Goal: Information Seeking & Learning: Learn about a topic

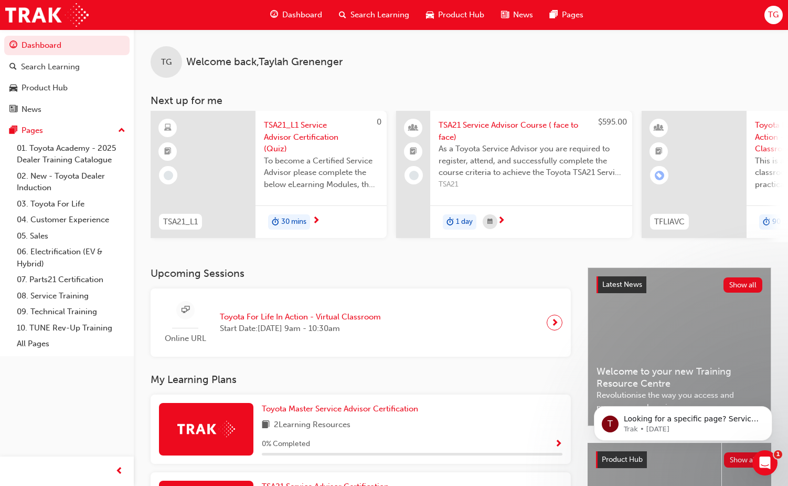
click at [241, 267] on div "TG Welcome back , [PERSON_NAME] Next up for me 0 TSA21_L1 TSA21_L1 Service Advi…" at bounding box center [461, 148] width 655 height 238
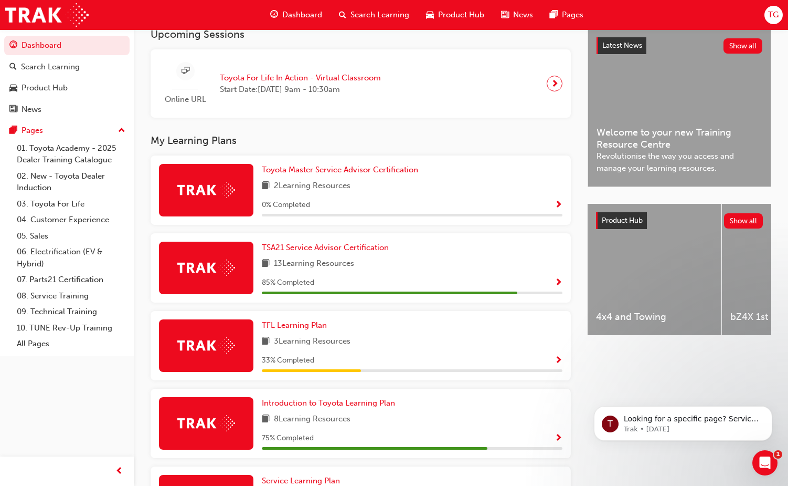
scroll to position [239, 0]
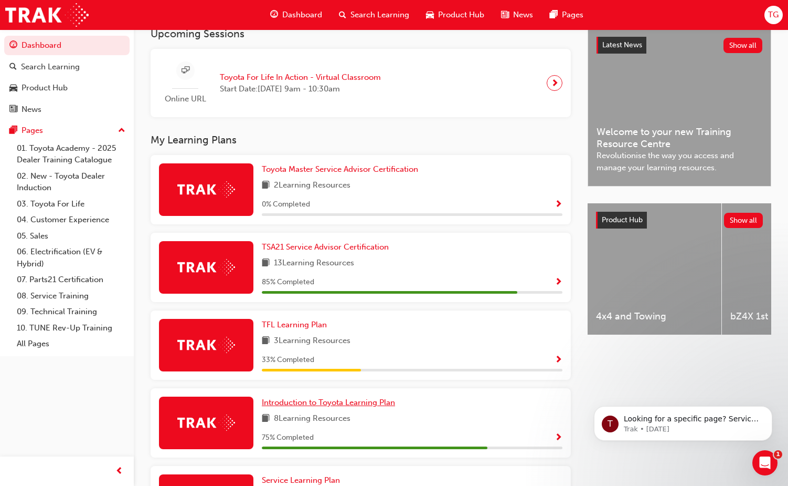
click at [395, 397] on span "Introduction to Toyota Learning Plan" at bounding box center [328, 401] width 133 height 9
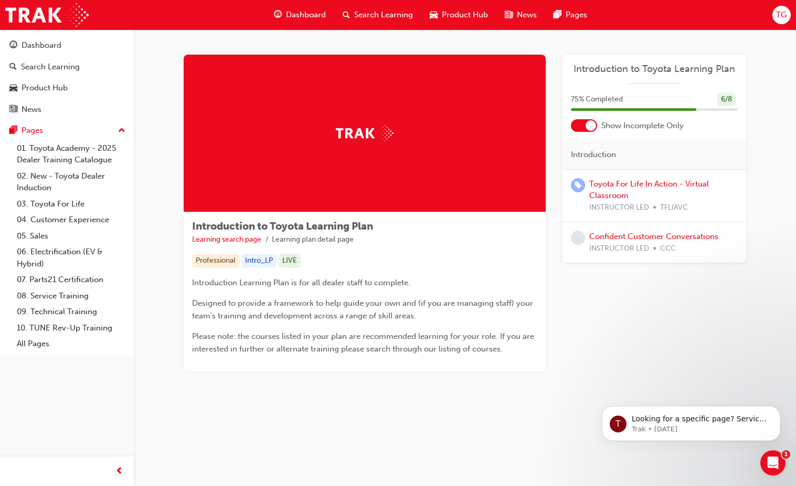
click at [593, 127] on div at bounding box center [591, 125] width 10 height 10
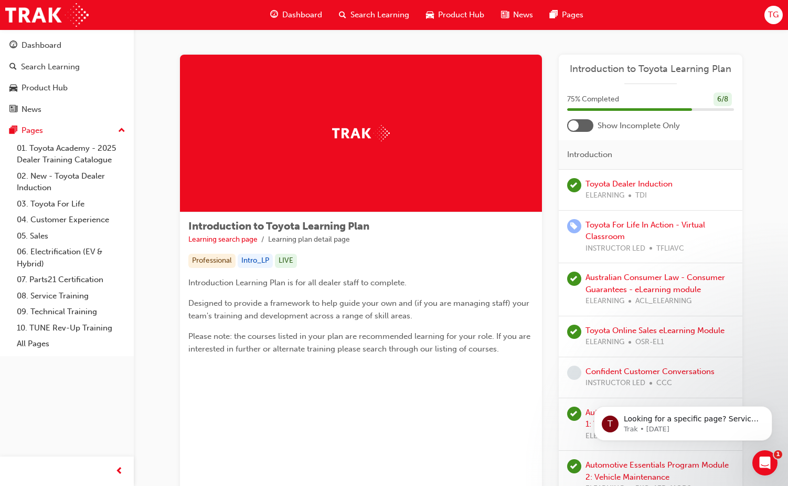
click at [574, 124] on div at bounding box center [573, 125] width 10 height 10
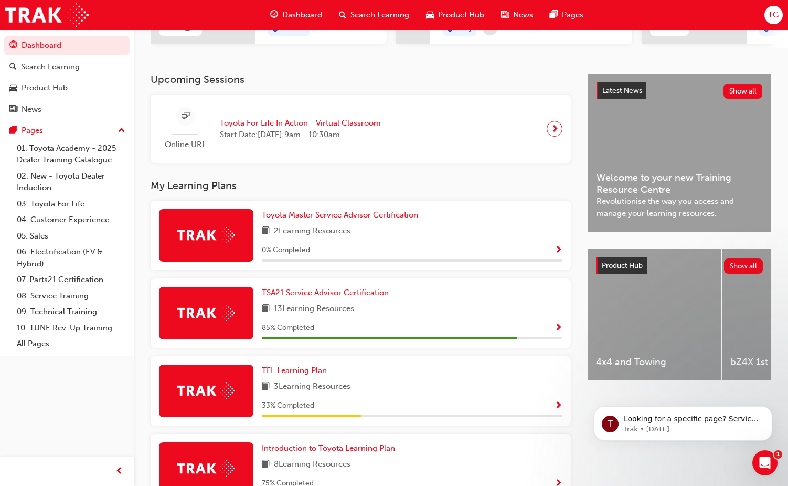
scroll to position [239, 0]
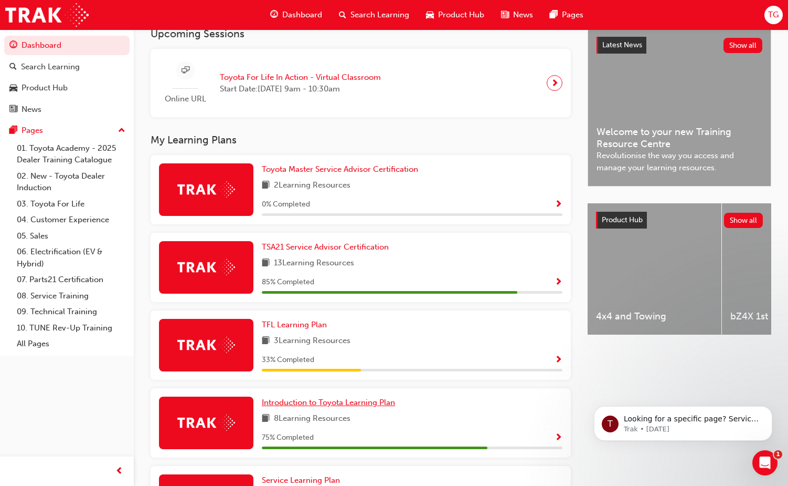
click at [395, 397] on span "Introduction to Toyota Learning Plan" at bounding box center [328, 401] width 133 height 9
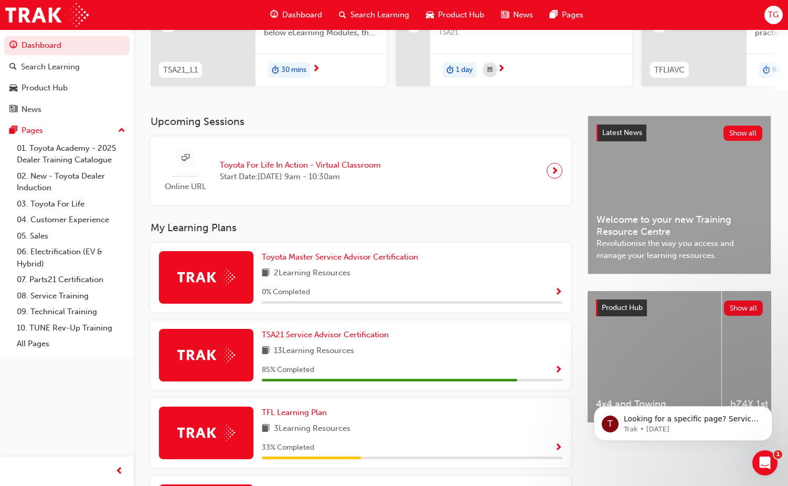
scroll to position [157, 0]
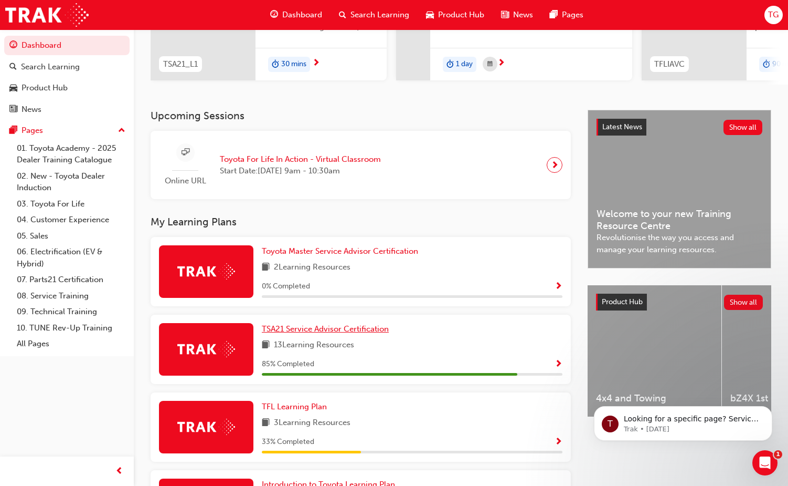
click at [389, 324] on span "TSA21 Service Advisor Certification" at bounding box center [325, 328] width 127 height 9
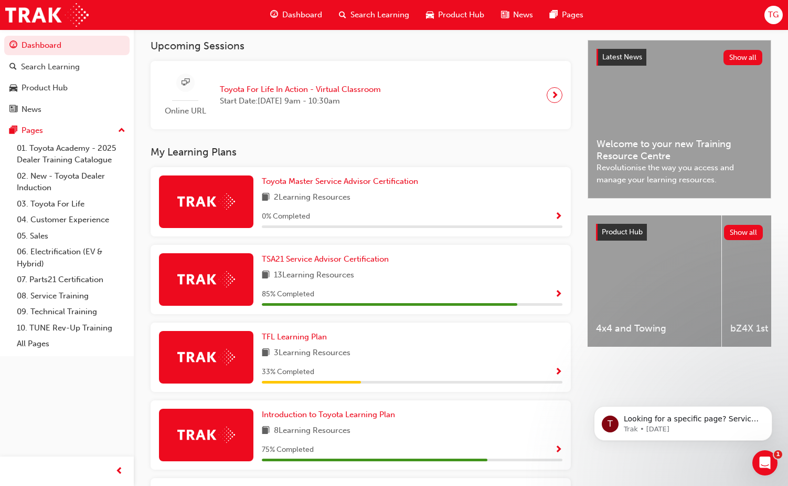
scroll to position [239, 0]
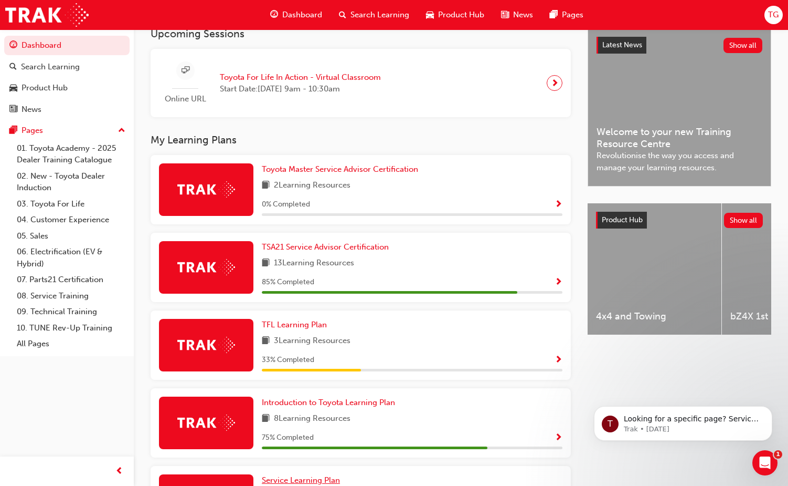
click at [292, 475] on span "Service Learning Plan" at bounding box center [301, 479] width 78 height 9
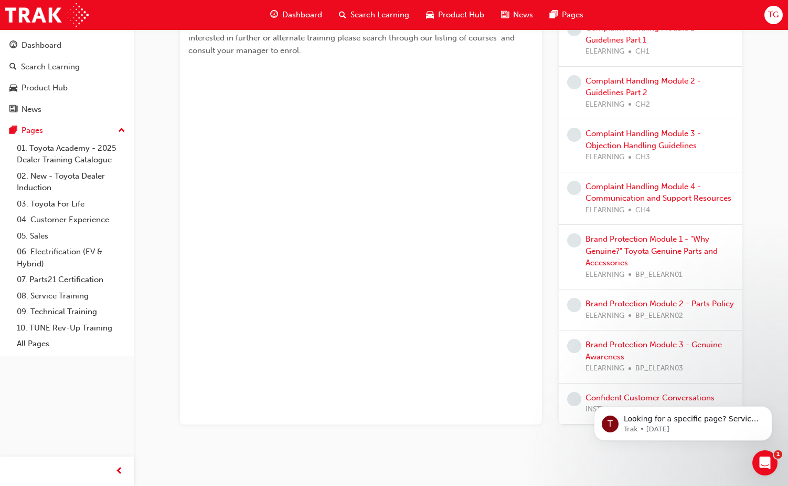
scroll to position [305, 0]
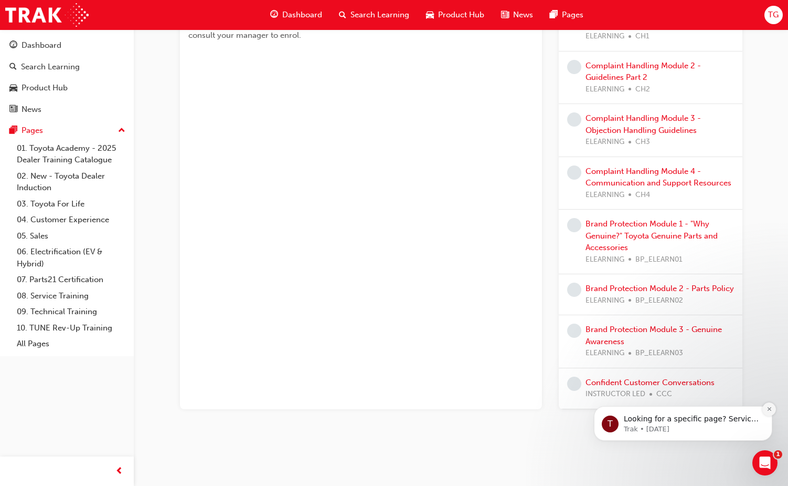
click at [770, 412] on icon "Dismiss notification" at bounding box center [770, 409] width 6 height 6
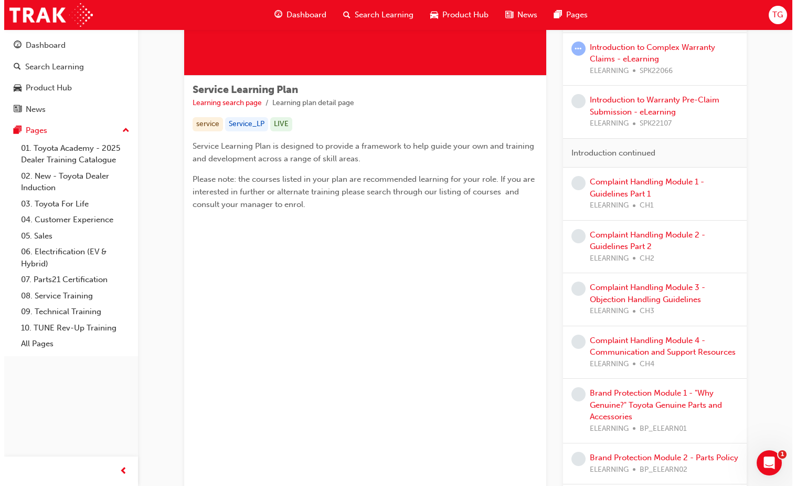
scroll to position [0, 0]
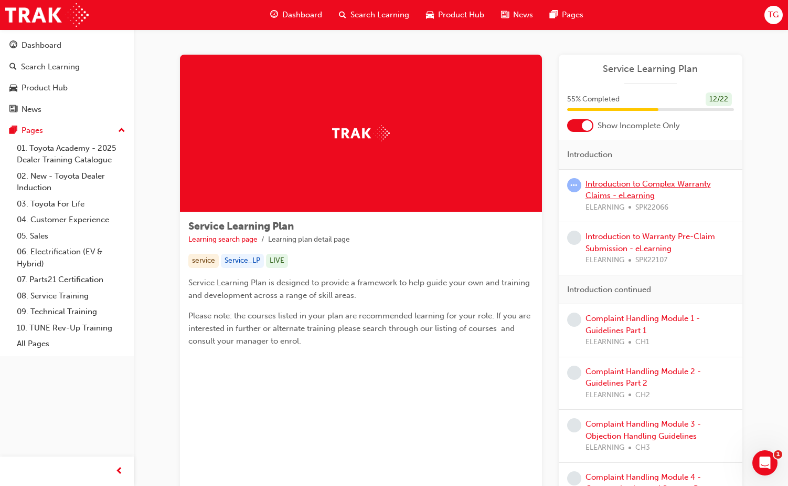
click at [610, 198] on link "Introduction to Complex Warranty Claims - eLearning" at bounding box center [648, 190] width 125 height 22
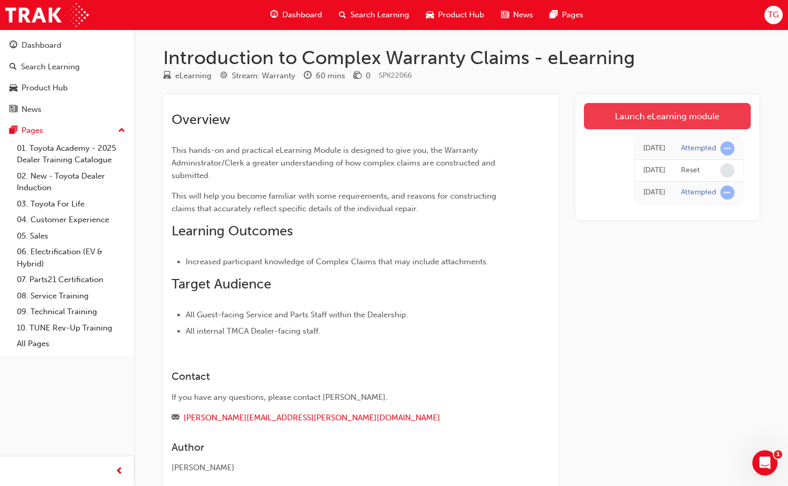
click at [660, 117] on link "Launch eLearning module" at bounding box center [667, 116] width 167 height 26
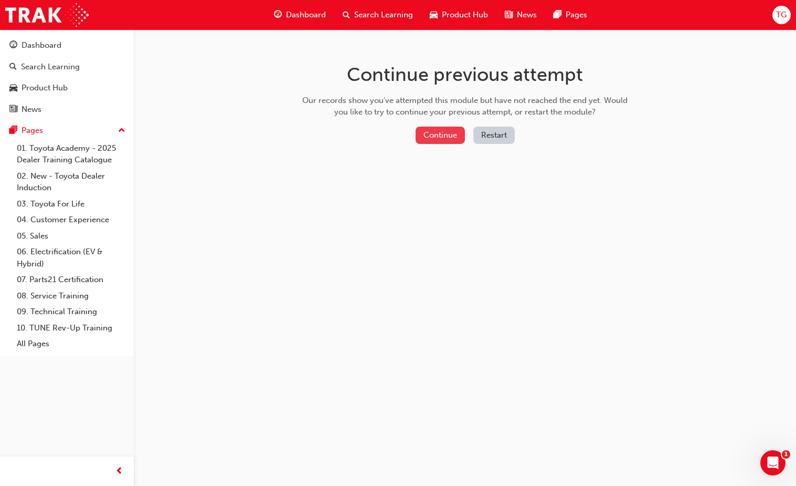
click at [445, 134] on button "Continue" at bounding box center [440, 135] width 49 height 17
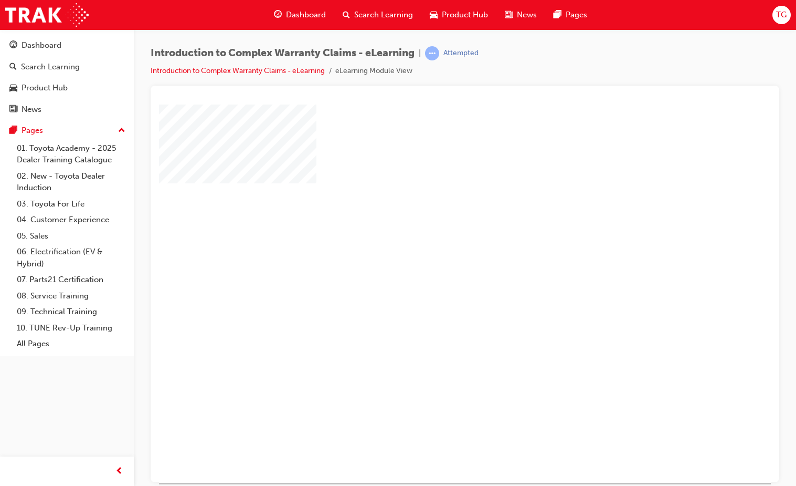
click at [503, 297] on div at bounding box center [516, 293] width 714 height 378
click at [435, 262] on div "play" at bounding box center [435, 262] width 0 height 0
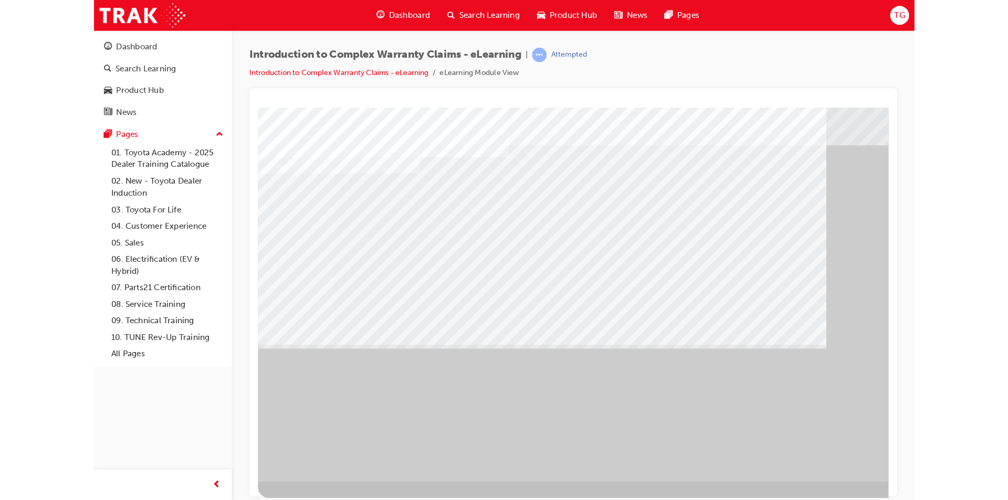
scroll to position [22, 0]
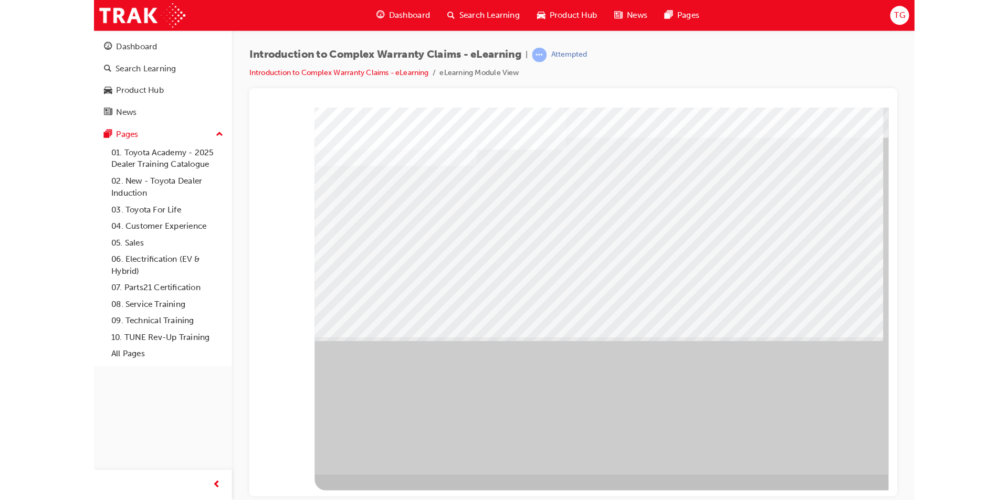
scroll to position [0, 0]
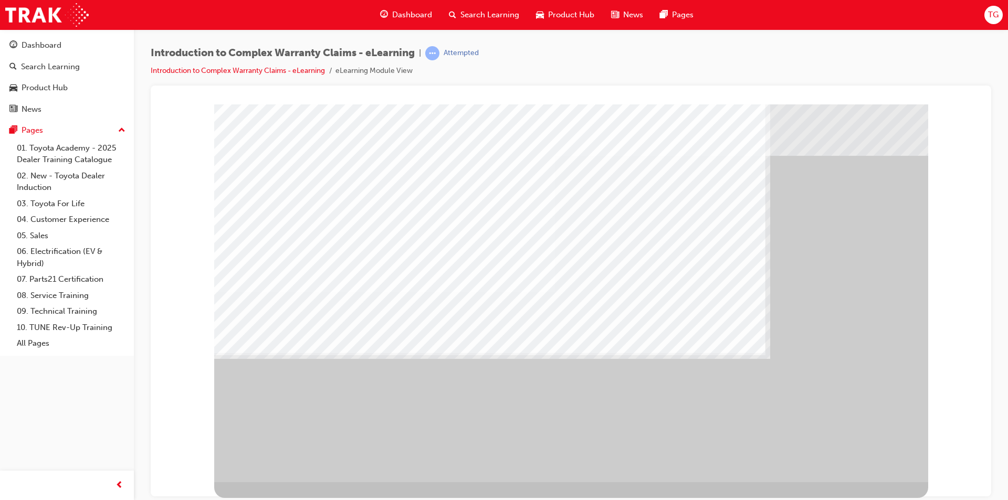
drag, startPoint x: 449, startPoint y: 398, endPoint x: 455, endPoint y: 398, distance: 6.3
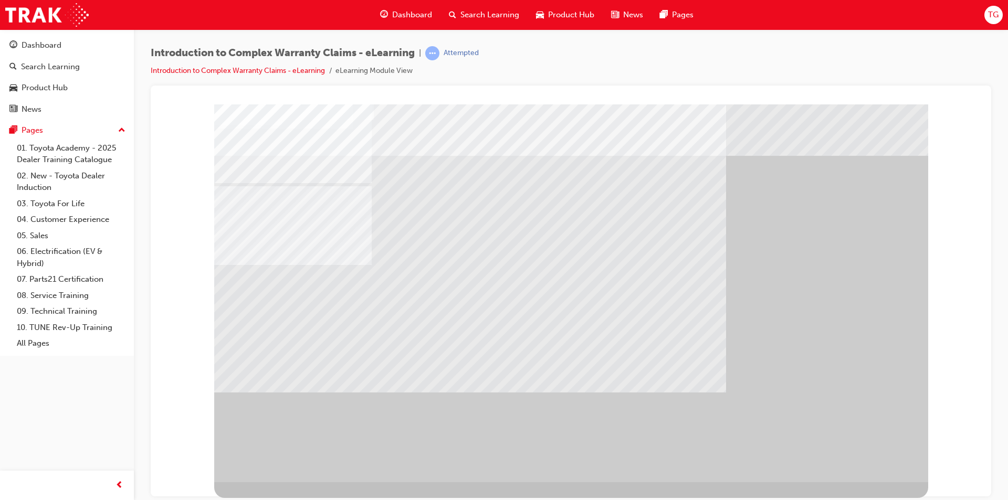
drag, startPoint x: 499, startPoint y: 381, endPoint x: 499, endPoint y: 374, distance: 6.8
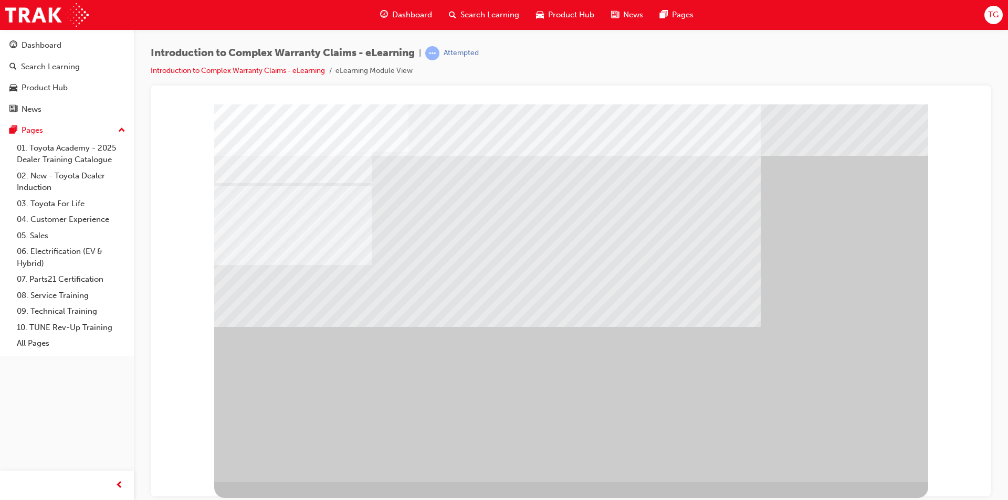
drag, startPoint x: 410, startPoint y: 344, endPoint x: 428, endPoint y: 346, distance: 17.4
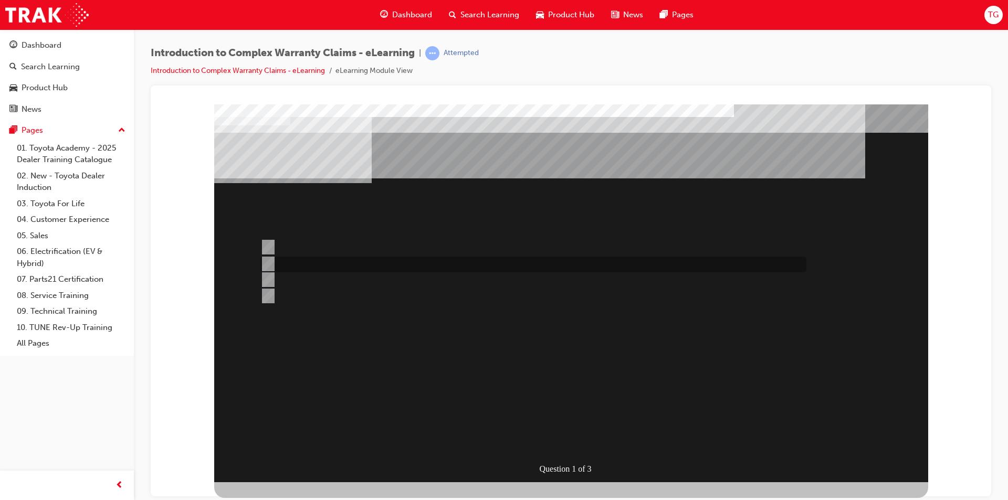
click at [282, 264] on div at bounding box center [531, 265] width 546 height 16
radio input "true"
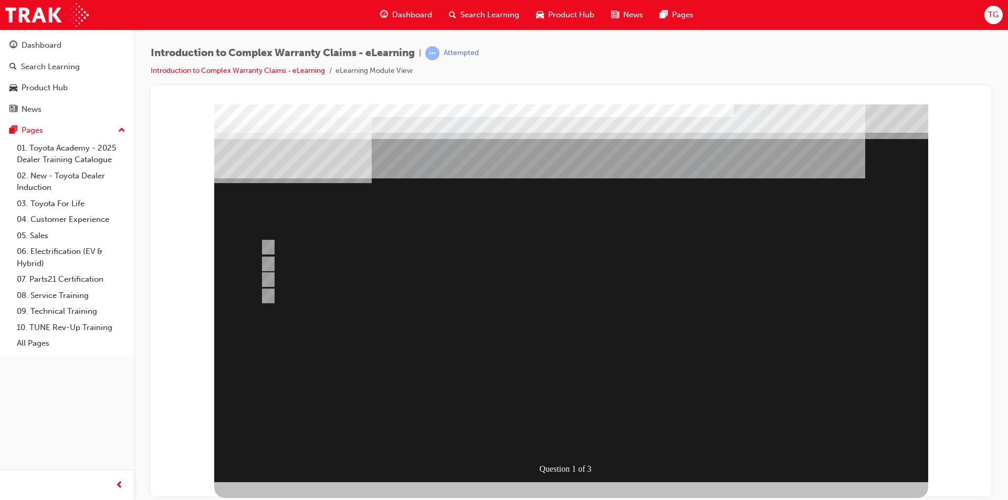
click at [268, 245] on div at bounding box center [571, 293] width 714 height 378
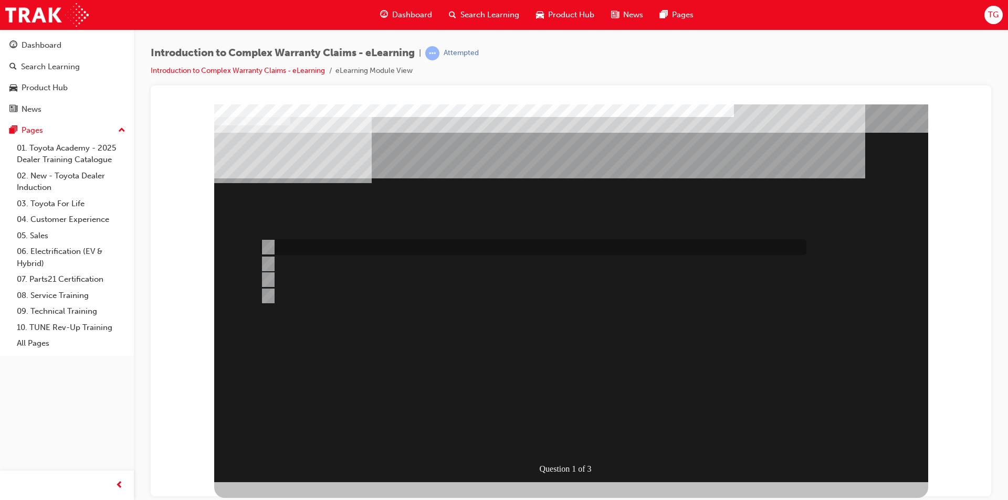
click at [267, 245] on input "All claim data input fields are sent to TMC for adjudication." at bounding box center [266, 247] width 12 height 12
radio input "true"
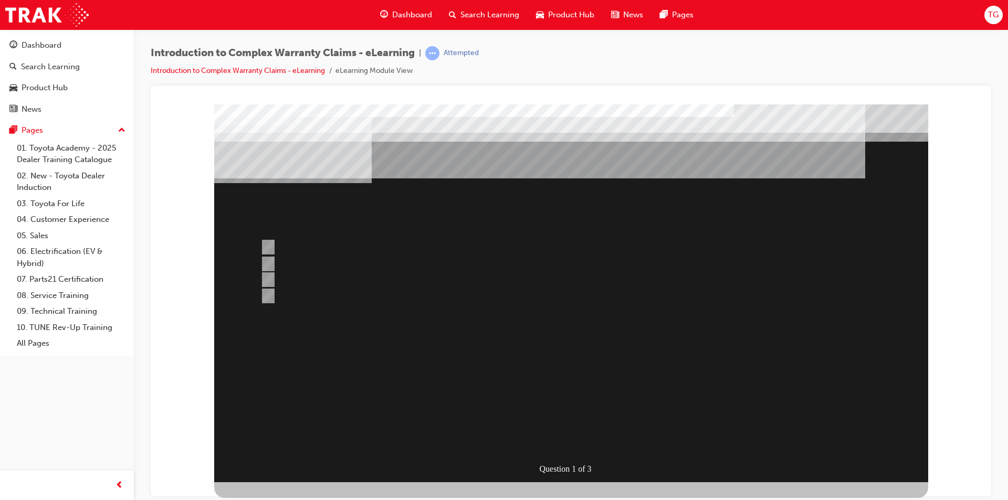
click at [581, 442] on div at bounding box center [571, 293] width 714 height 378
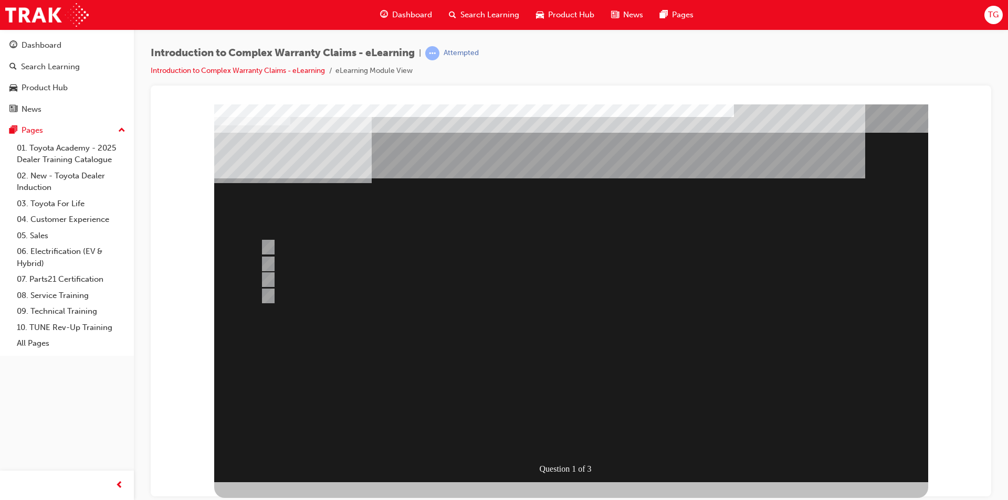
click at [563, 409] on div "" at bounding box center [571, 426] width 714 height 35
